Goal: Task Accomplishment & Management: Manage account settings

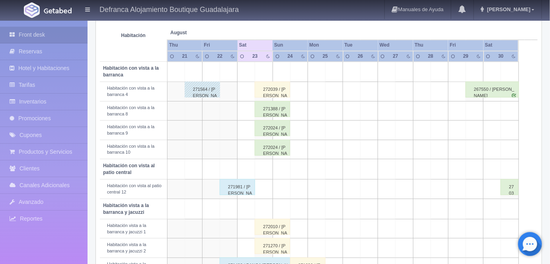
scroll to position [140, 0]
click at [273, 128] on div "272024 / [PERSON_NAME]" at bounding box center [272, 128] width 35 height 16
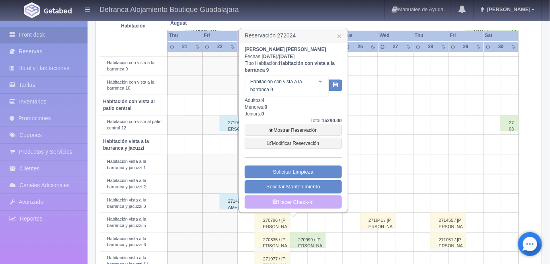
scroll to position [204, 0]
click at [304, 129] on link "Mostrar Reservación" at bounding box center [293, 130] width 97 height 11
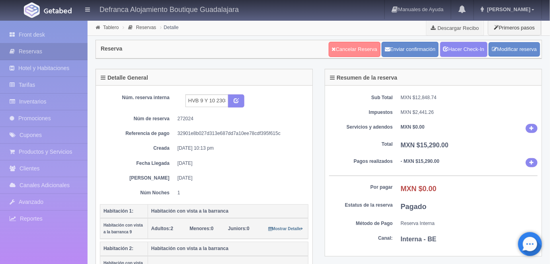
click at [353, 50] on link "Cancelar Reserva" at bounding box center [355, 49] width 52 height 15
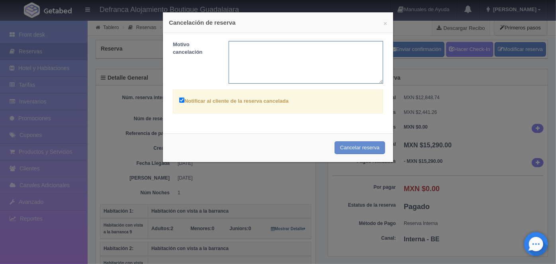
click at [240, 45] on textarea at bounding box center [306, 62] width 155 height 43
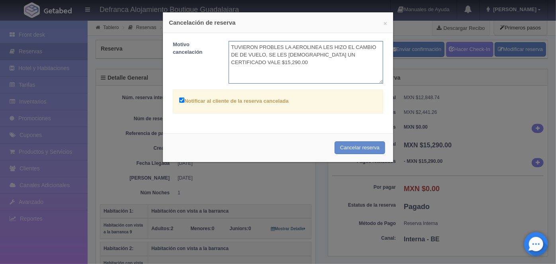
click at [277, 47] on textarea "TUVIERON PROBLES LA AEROLINEA LES HIZO EL CAMBIO DE DE VUELO, SE LES DIO UN CER…" at bounding box center [306, 62] width 155 height 43
click at [285, 55] on textarea "TUVIERON PROBLEMAS EN LA AEROLINEA LES HIZO EL CAMBIO DE DE VUELO, SE LES DIO U…" at bounding box center [306, 62] width 155 height 43
type textarea "TUVIERON PROBLEMAS EN LA AEROLINEA LES HIZO EL CAMBIO DE DE VUELO POR SU TRABAJ…"
click at [346, 147] on button "Cancelar reserva" at bounding box center [359, 147] width 51 height 13
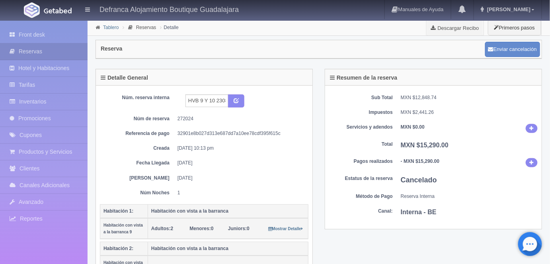
click at [107, 26] on link "Tablero" at bounding box center [111, 28] width 16 height 6
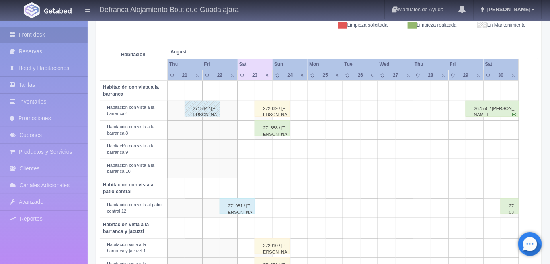
scroll to position [129, 0]
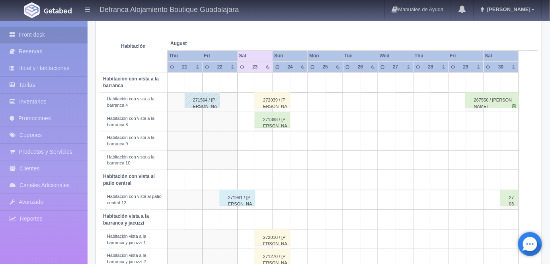
click at [235, 197] on div "271981 / [PERSON_NAME]" at bounding box center [237, 198] width 35 height 16
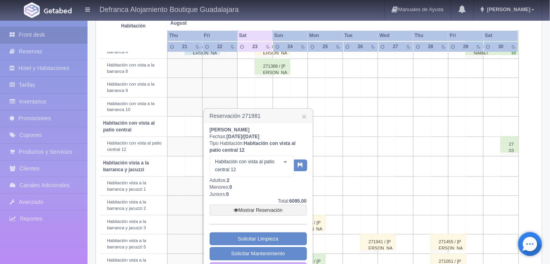
scroll to position [203, 0]
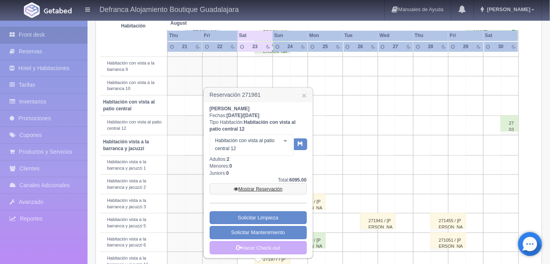
click at [249, 186] on link "Mostrar Reservación" at bounding box center [258, 189] width 97 height 11
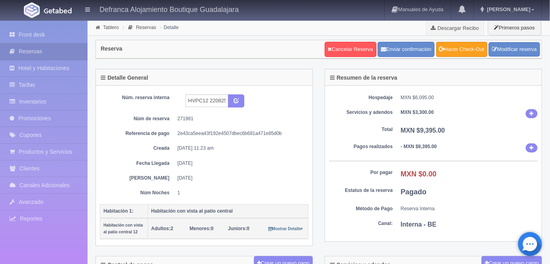
click at [464, 47] on link "Hacer Check-Out" at bounding box center [461, 49] width 51 height 15
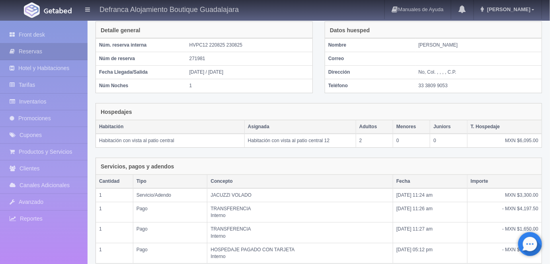
scroll to position [170, 0]
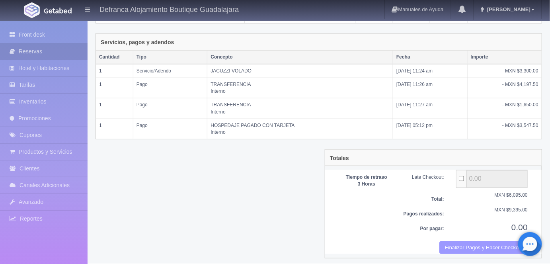
click at [471, 244] on button "Finalizar Pagos y Hacer Checkout" at bounding box center [484, 247] width 88 height 13
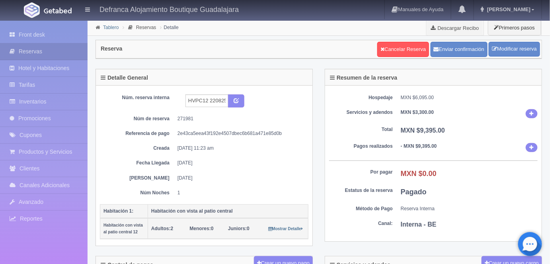
click at [109, 27] on link "Tablero" at bounding box center [111, 28] width 16 height 6
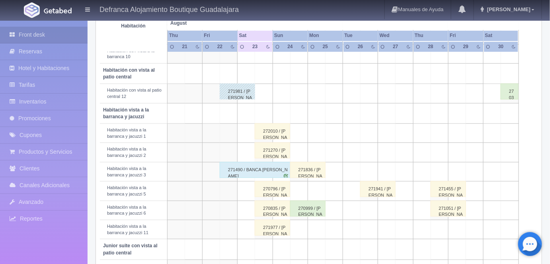
scroll to position [235, 0]
